Goal: Information Seeking & Learning: Check status

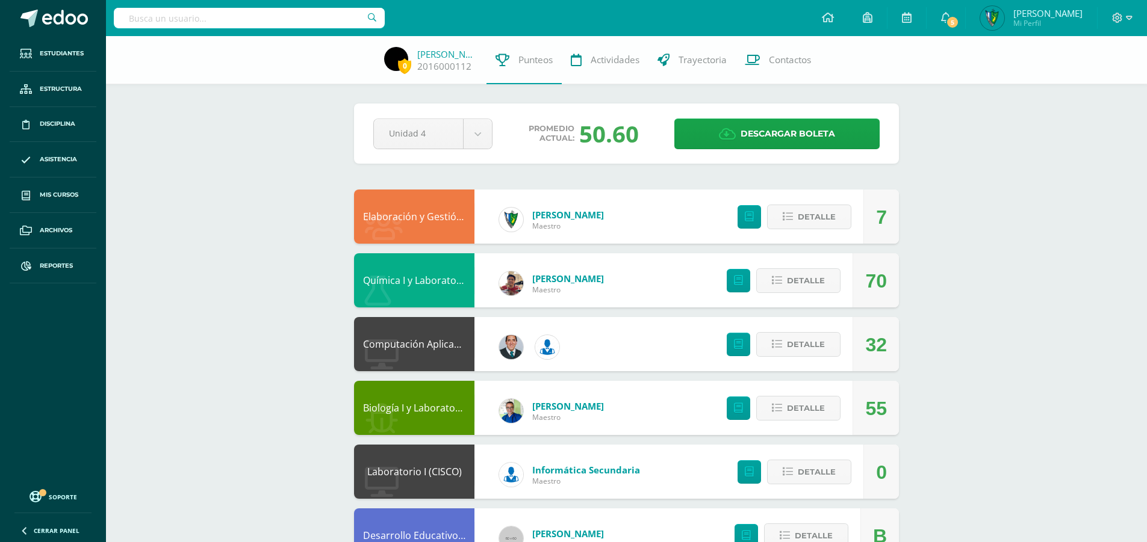
click at [186, 19] on input "text" at bounding box center [249, 18] width 271 height 20
type input "trinidad coronado"
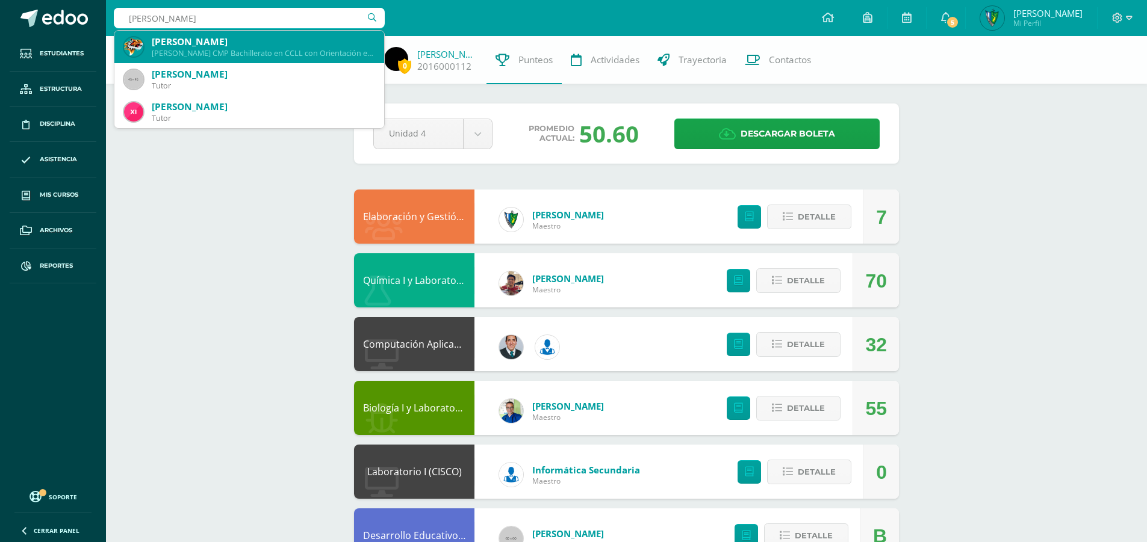
click at [193, 42] on div "Diego Josué Trinidad Coronado" at bounding box center [263, 42] width 223 height 13
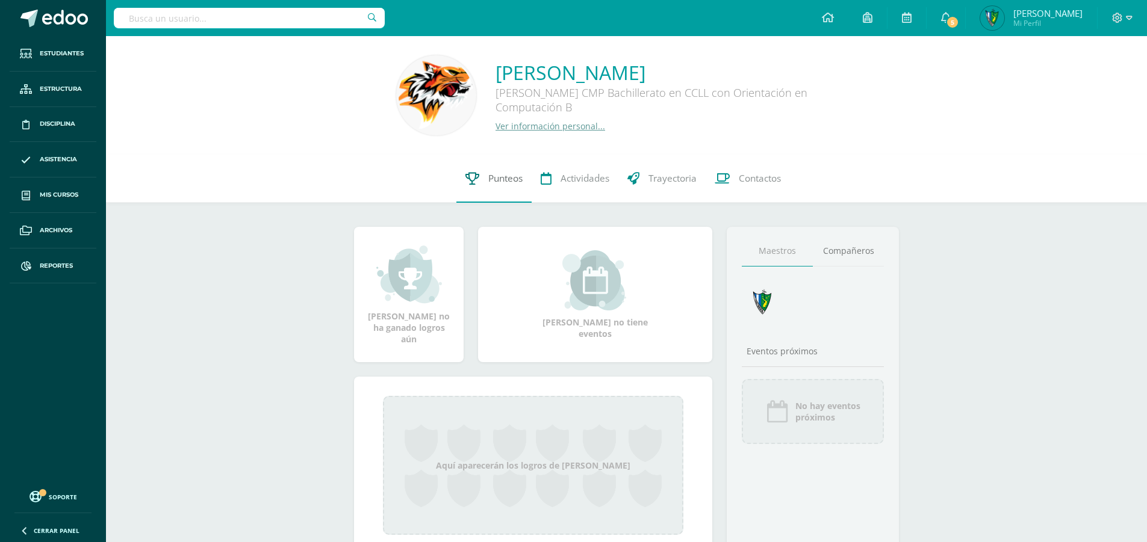
click at [500, 188] on link "Punteos" at bounding box center [493, 179] width 75 height 48
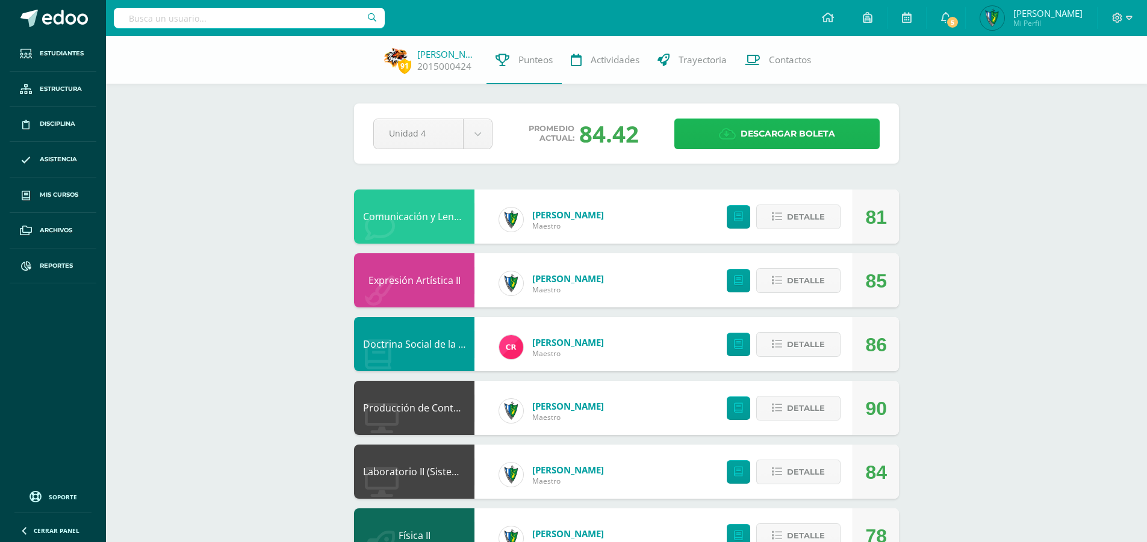
click at [805, 121] on span "Descargar boleta" at bounding box center [787, 133] width 94 height 29
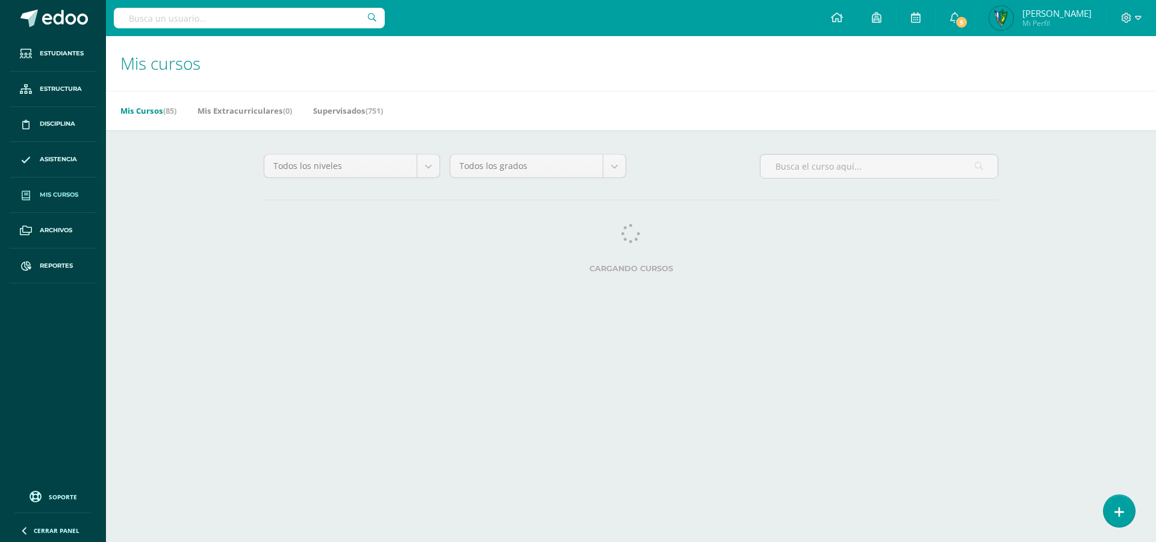
click at [260, 17] on input "text" at bounding box center [249, 18] width 271 height 20
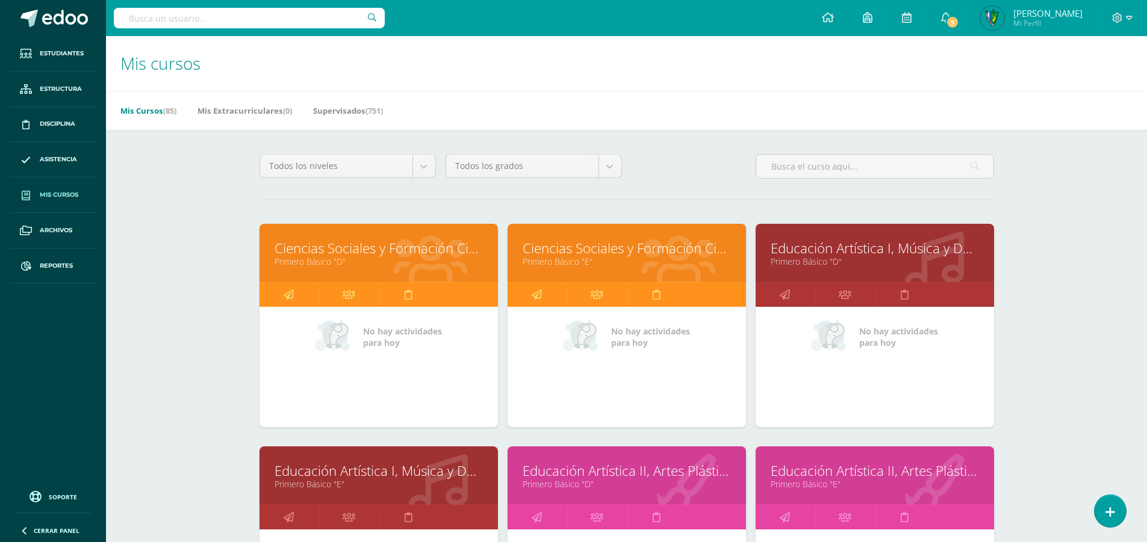
paste input "Luis Angel Cante"
type input "Luis Angel Cante"
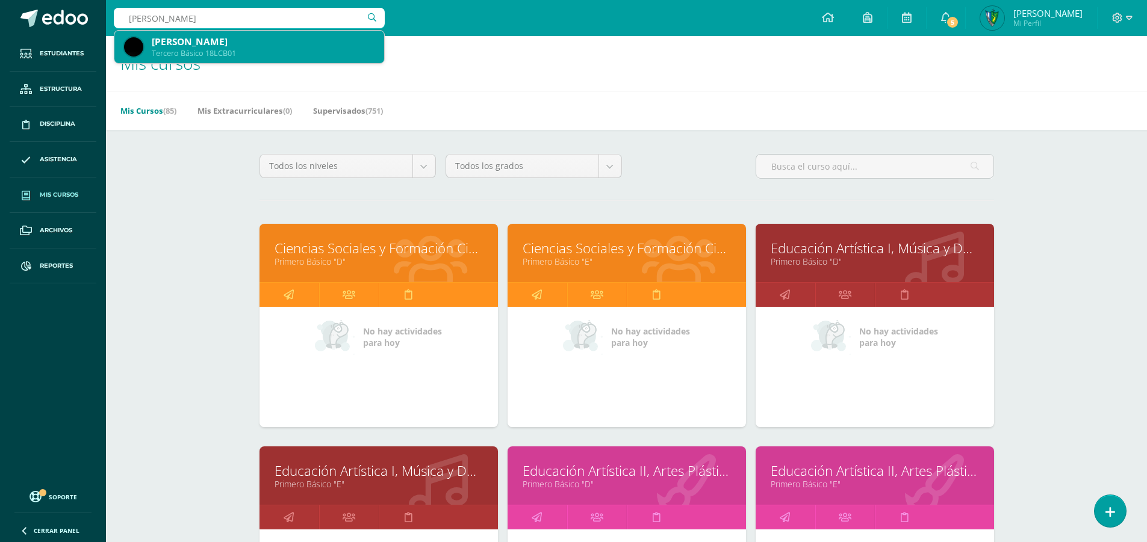
click at [232, 50] on div "Tercero Básico 18LCB01" at bounding box center [263, 53] width 223 height 10
